Goal: Transaction & Acquisition: Download file/media

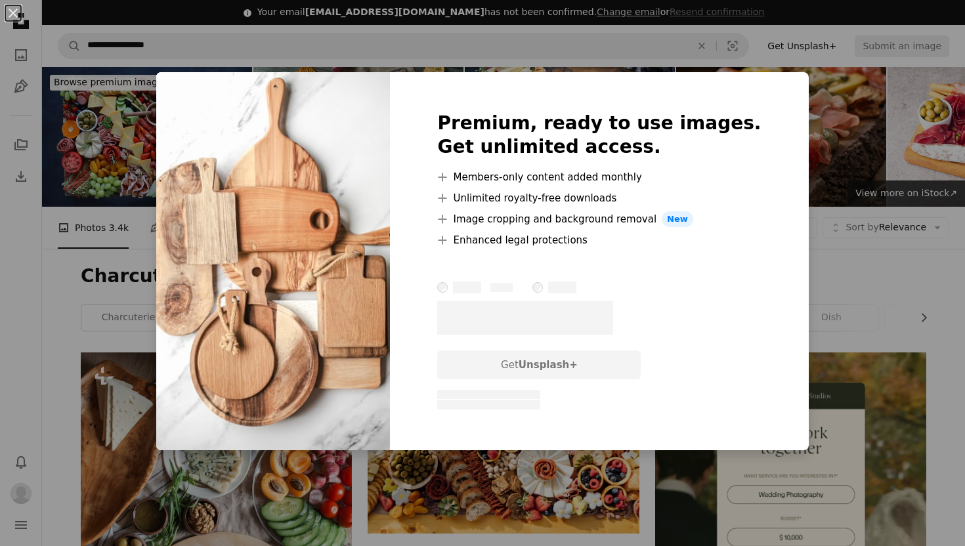
scroll to position [14374, 0]
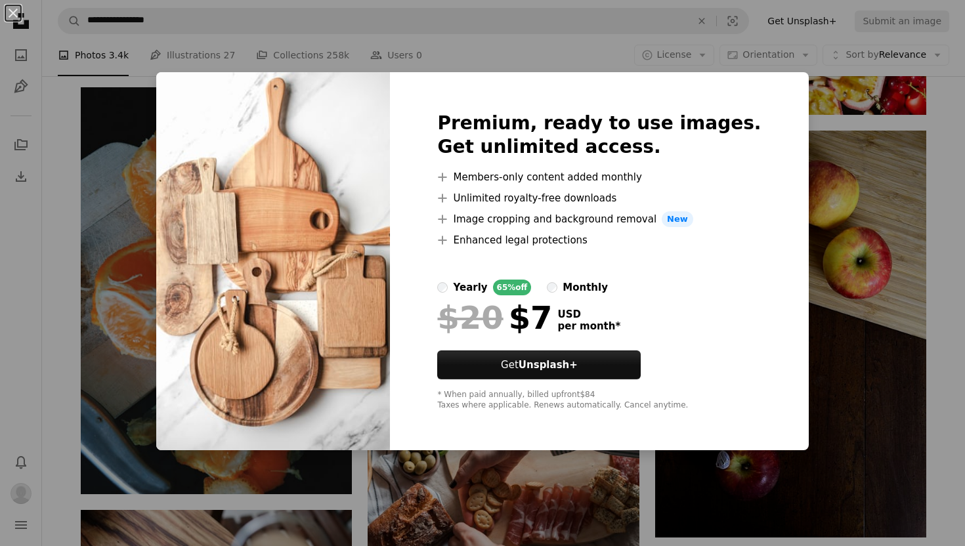
click at [779, 32] on div "An X shape Premium, ready to use images. Get unlimited access. A plus sign Memb…" at bounding box center [482, 273] width 965 height 546
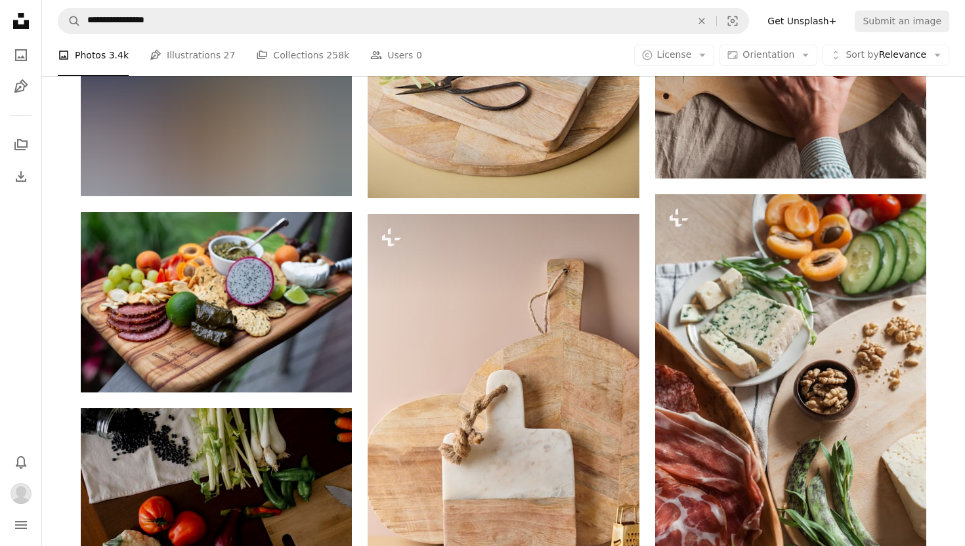
scroll to position [17348, 0]
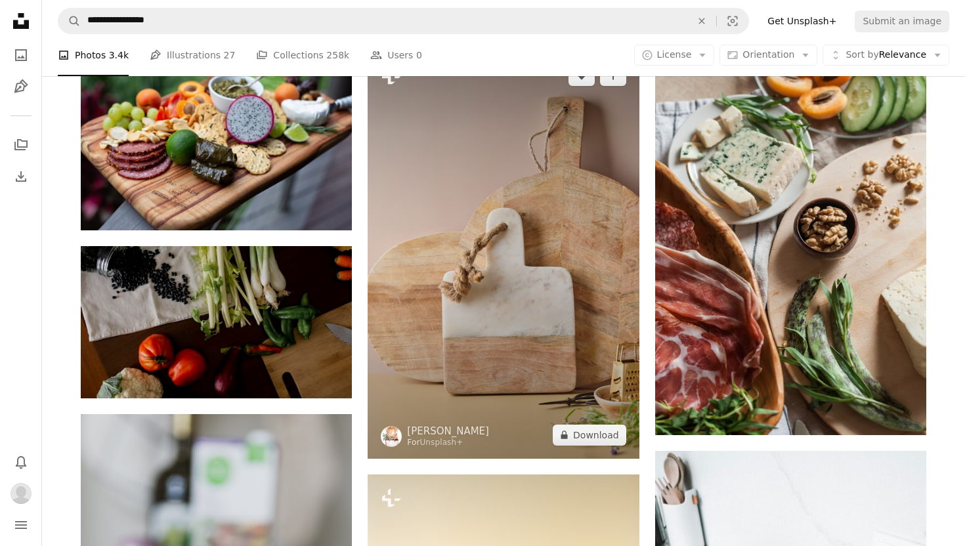
click at [504, 278] on img at bounding box center [503, 255] width 271 height 407
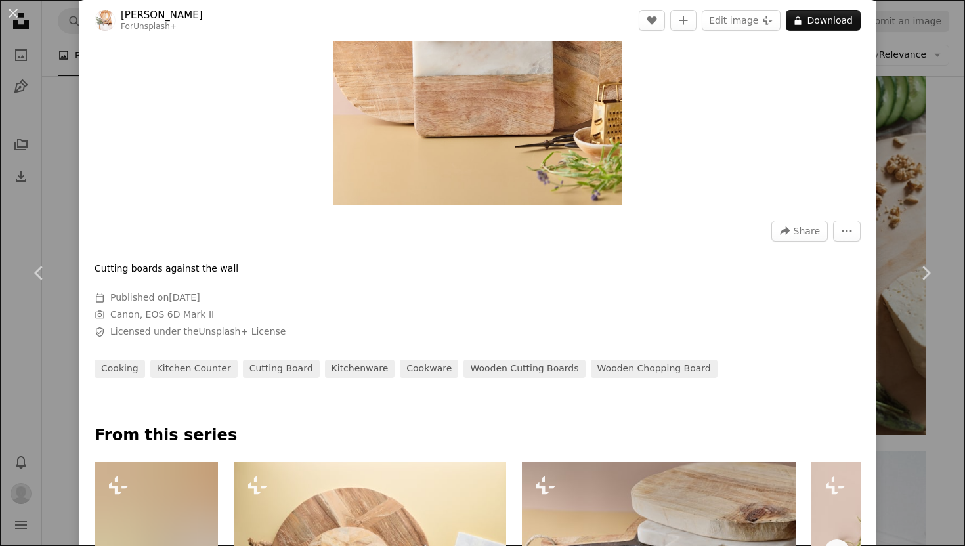
scroll to position [288, 0]
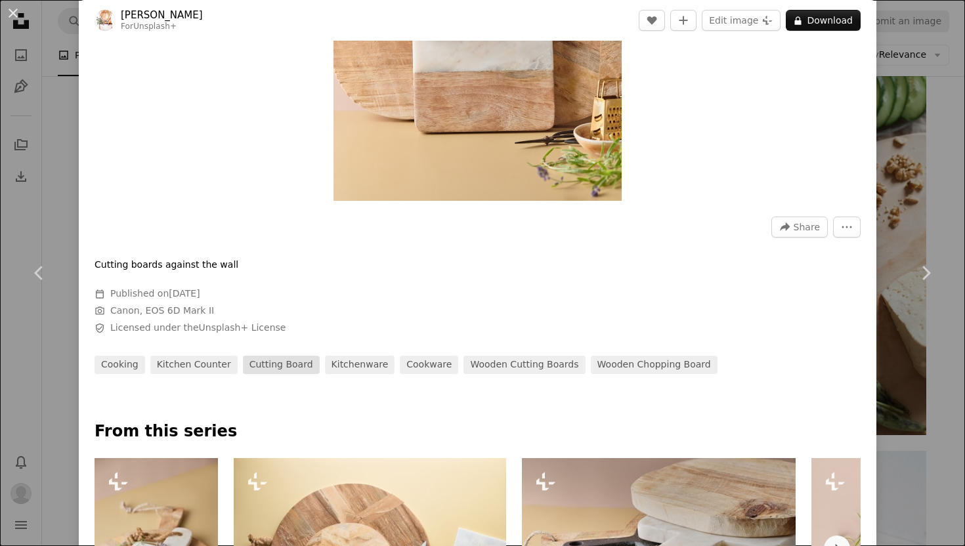
click at [265, 366] on link "cutting board" at bounding box center [281, 365] width 77 height 18
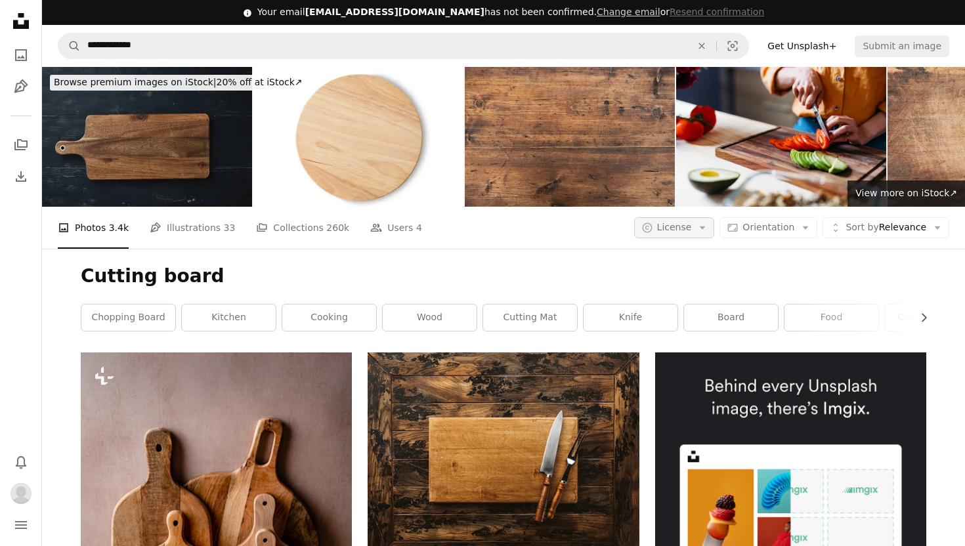
click at [684, 230] on span "License" at bounding box center [674, 227] width 35 height 11
click at [686, 326] on span "Free" at bounding box center [709, 332] width 80 height 13
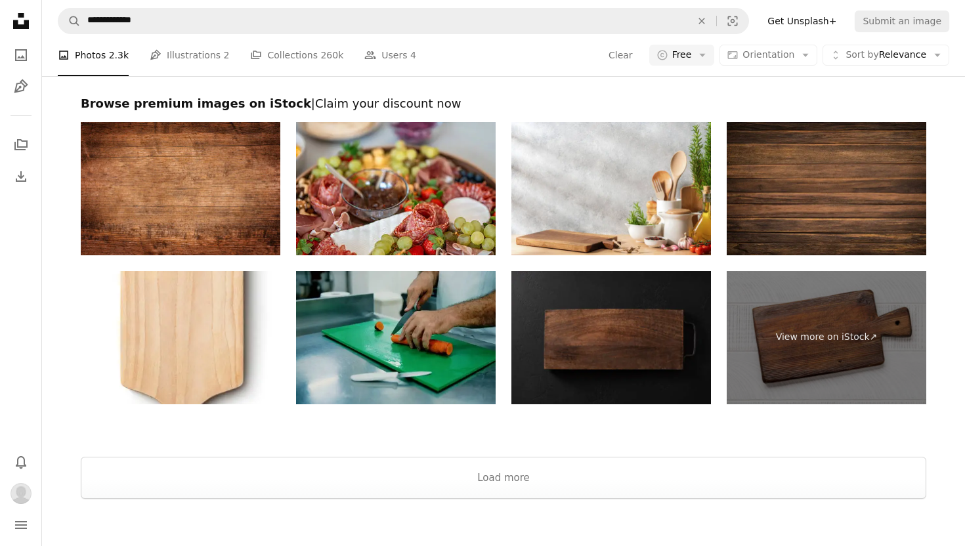
scroll to position [2141, 0]
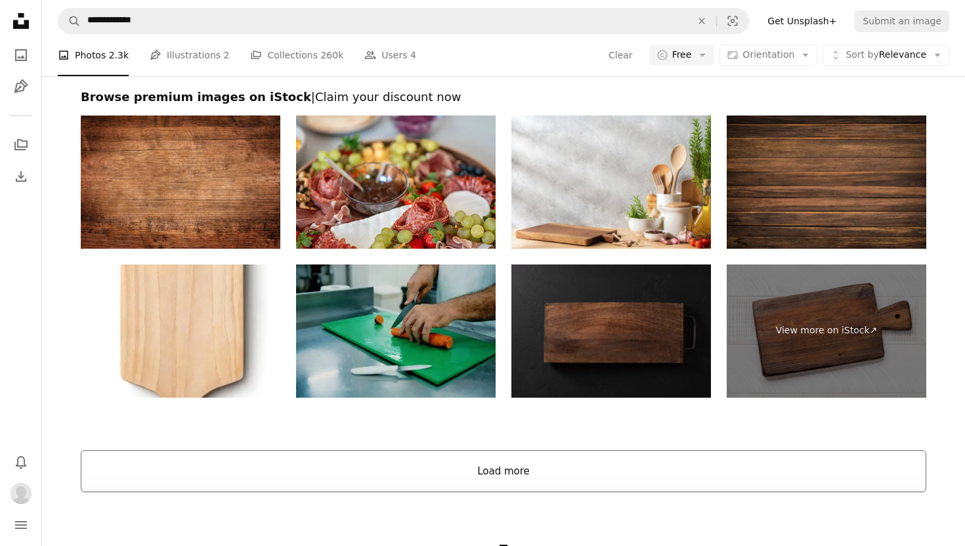
click at [479, 473] on button "Load more" at bounding box center [504, 471] width 846 height 42
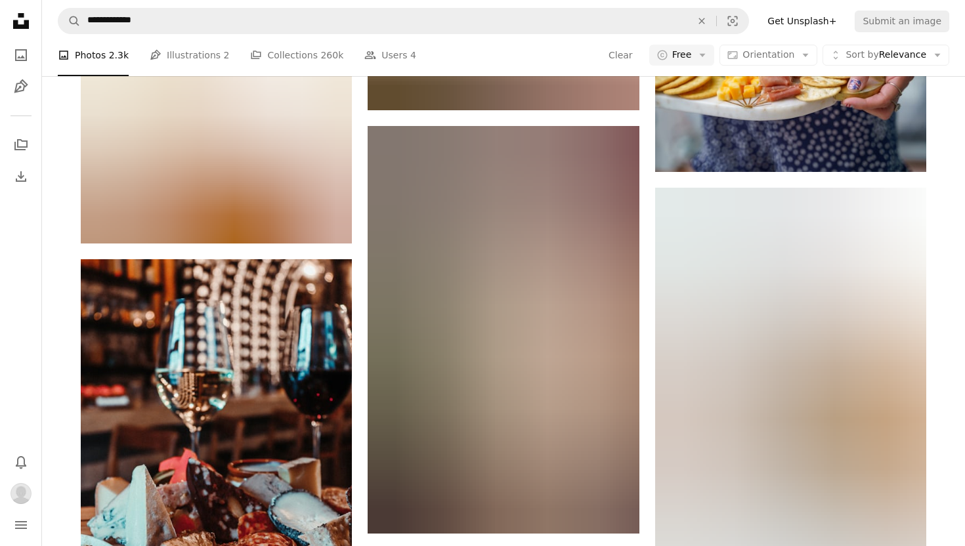
scroll to position [18224, 0]
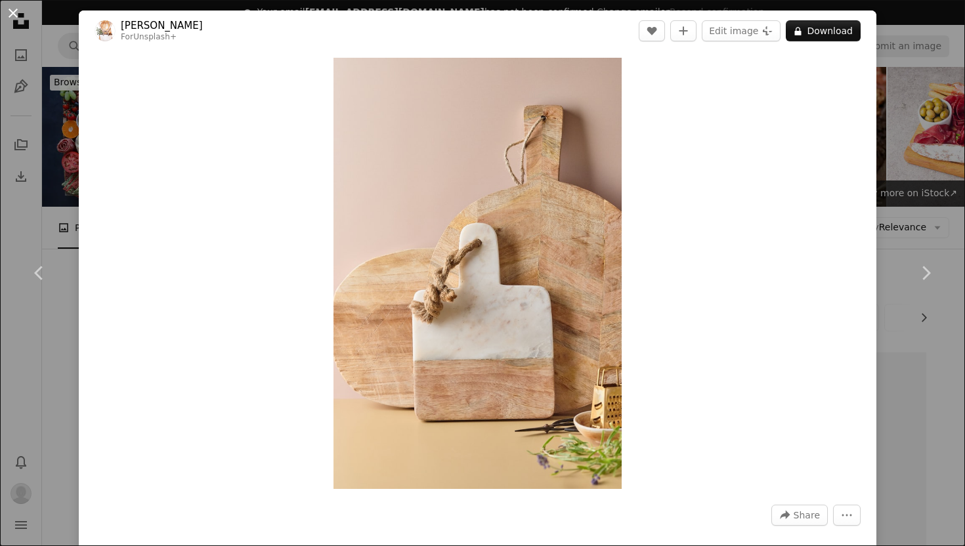
scroll to position [17348, 0]
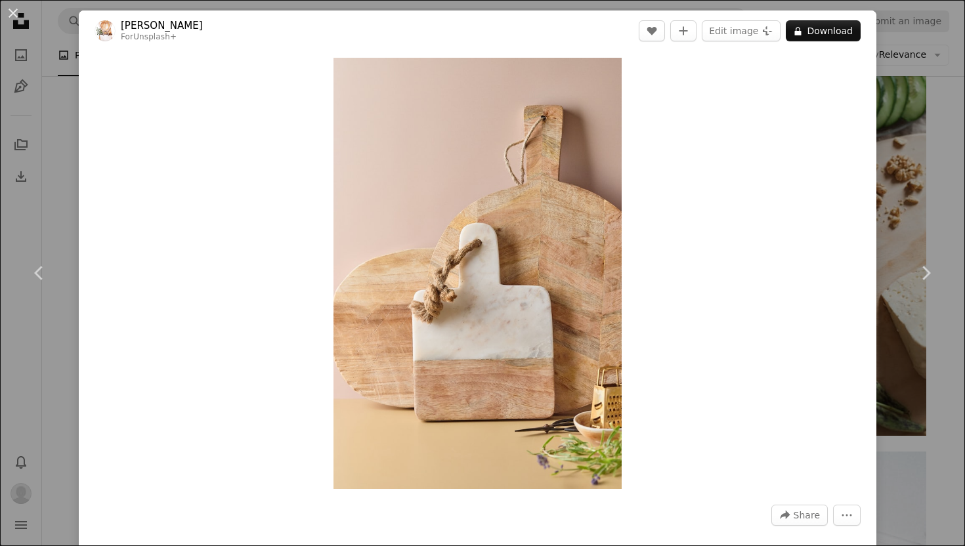
click at [57, 190] on div "An X shape Chevron left Chevron right [PERSON_NAME] For Unsplash+ A heart A plu…" at bounding box center [482, 273] width 965 height 546
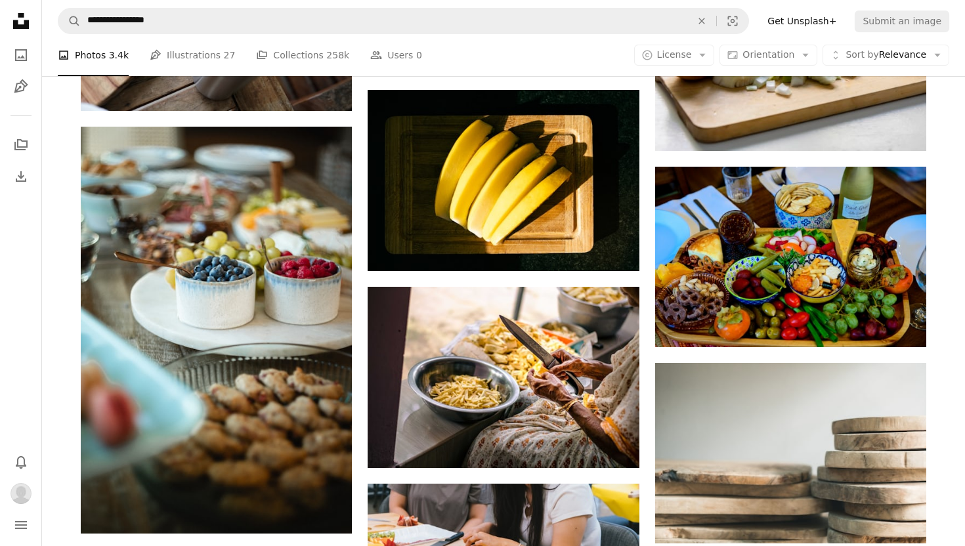
scroll to position [14953, 0]
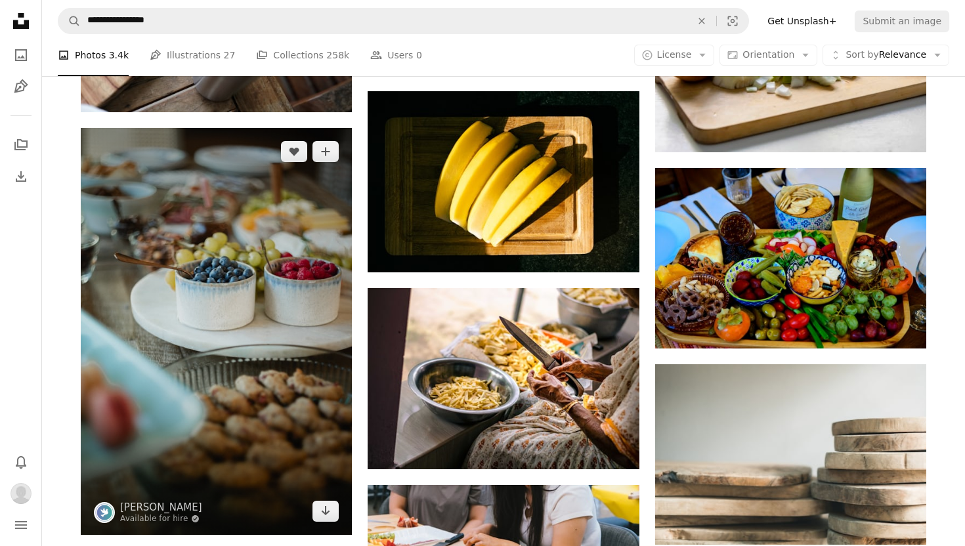
click at [230, 309] on img at bounding box center [216, 331] width 271 height 407
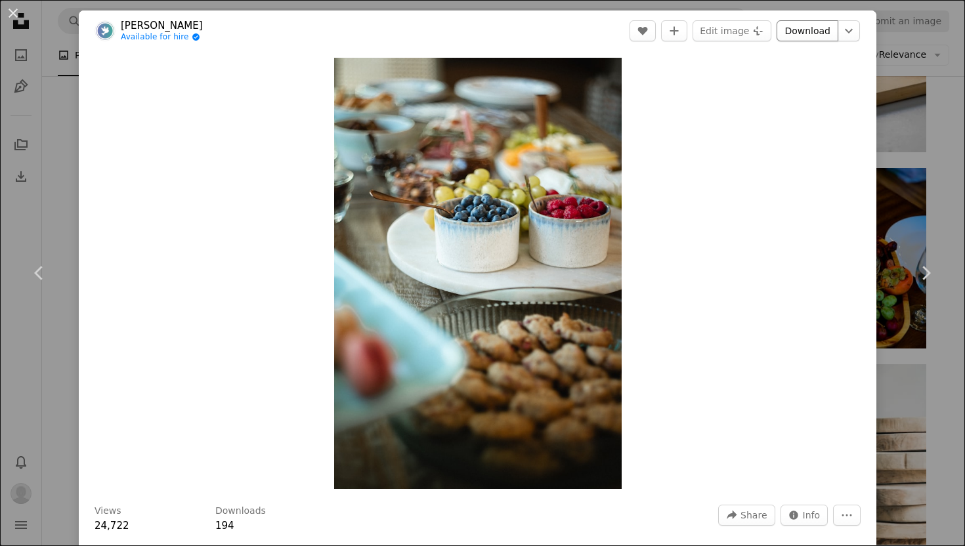
click at [816, 40] on link "Download" at bounding box center [808, 30] width 62 height 21
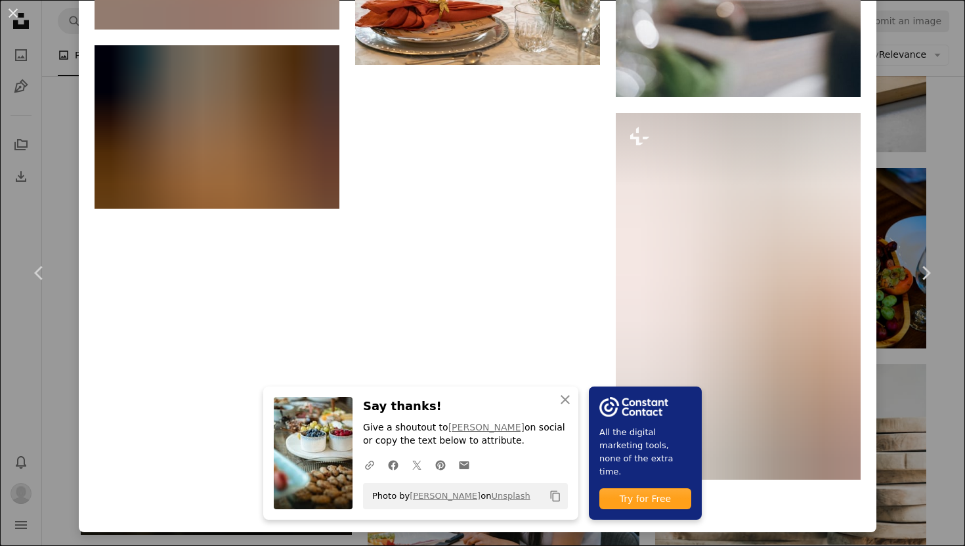
scroll to position [7900, 0]
